Goal: Check status: Check status

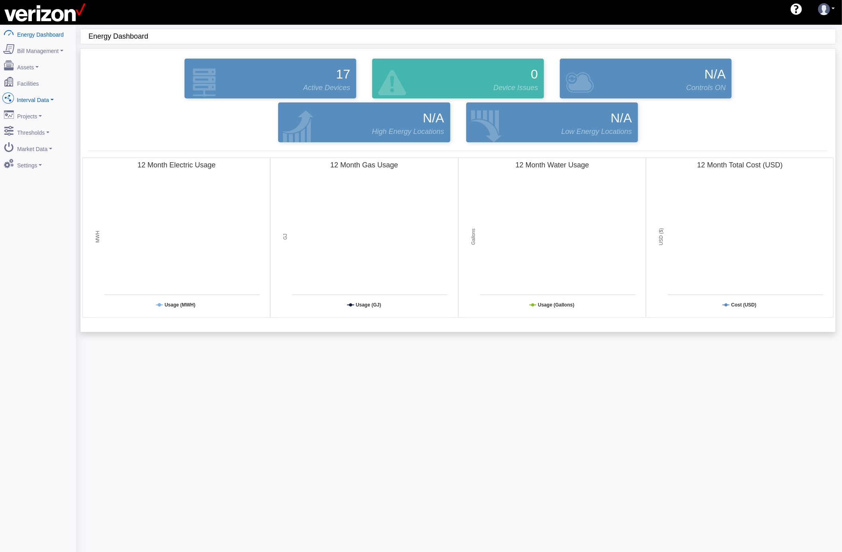
click at [53, 99] on link "Interval Data" at bounding box center [37, 98] width 77 height 17
click at [41, 143] on link "DataView" at bounding box center [37, 142] width 77 height 14
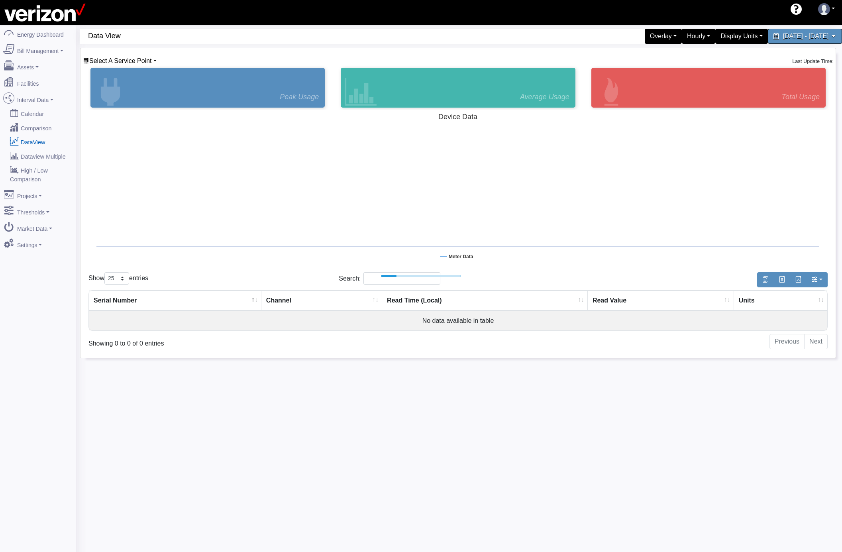
select select "25"
click at [152, 62] on link "Select A Service Point" at bounding box center [120, 60] width 74 height 7
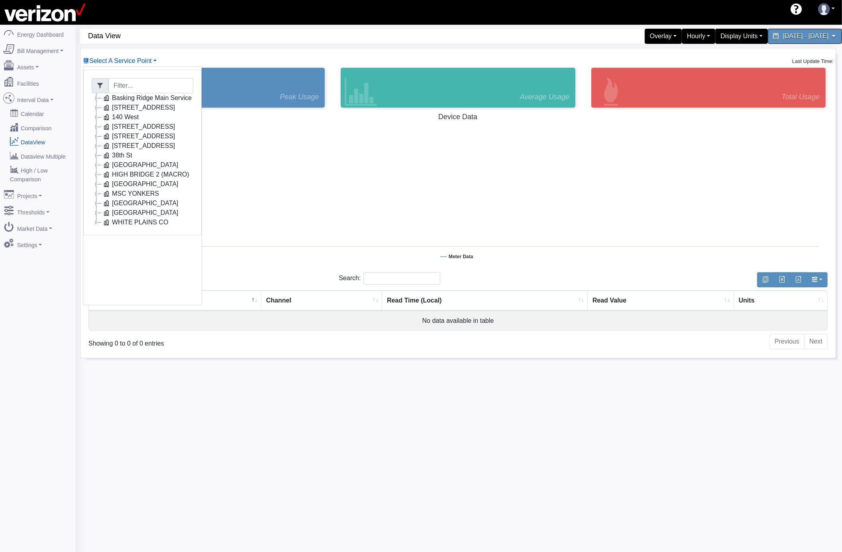
click at [96, 117] on icon at bounding box center [97, 117] width 10 height 10
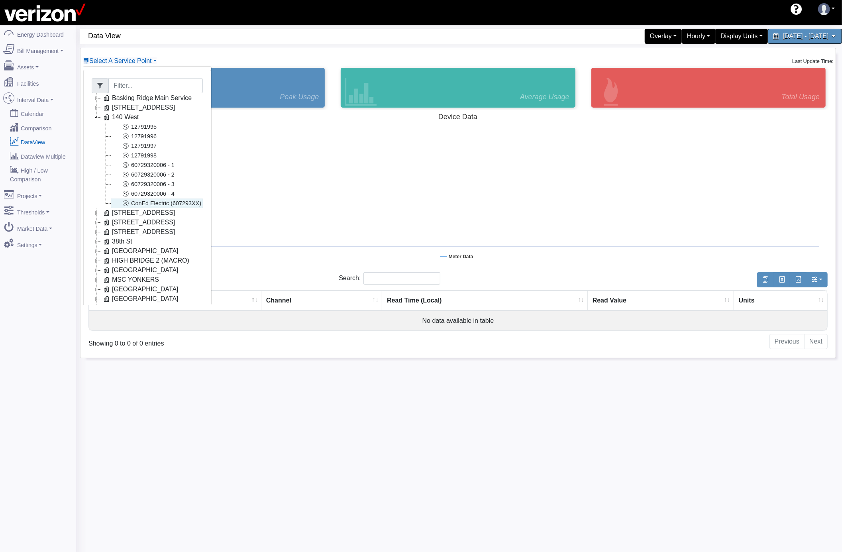
click at [171, 206] on link "ConEd Electric (607293XX)" at bounding box center [157, 203] width 92 height 10
